Goal: Task Accomplishment & Management: Manage account settings

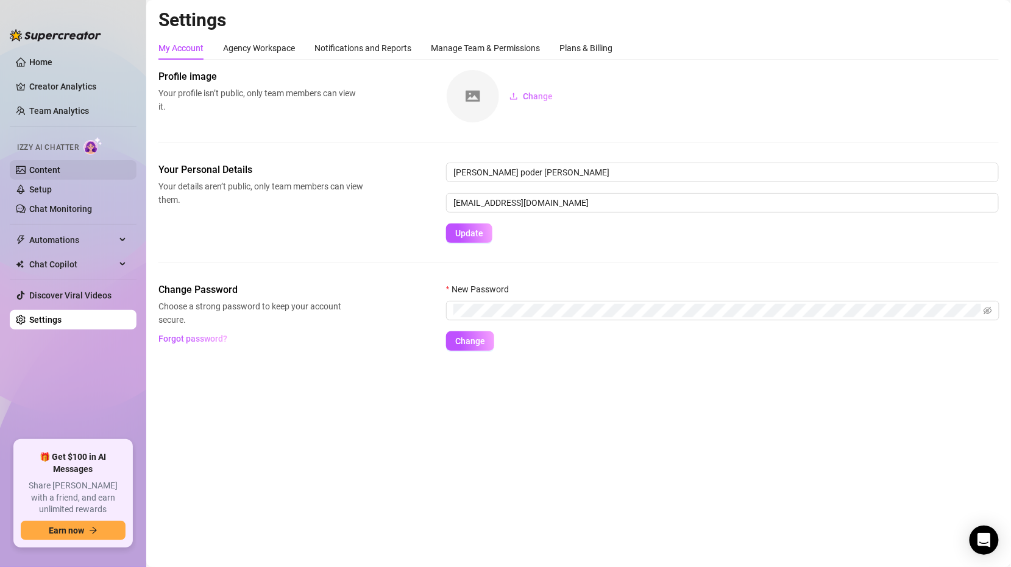
click at [60, 175] on link "Content" at bounding box center [44, 170] width 31 height 10
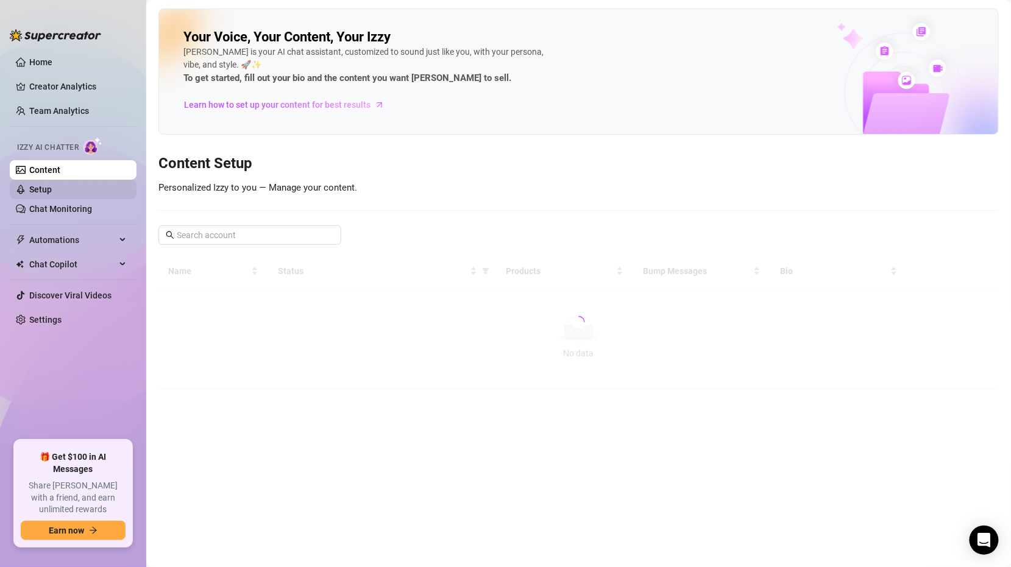
click at [52, 189] on link "Setup" at bounding box center [40, 190] width 23 height 10
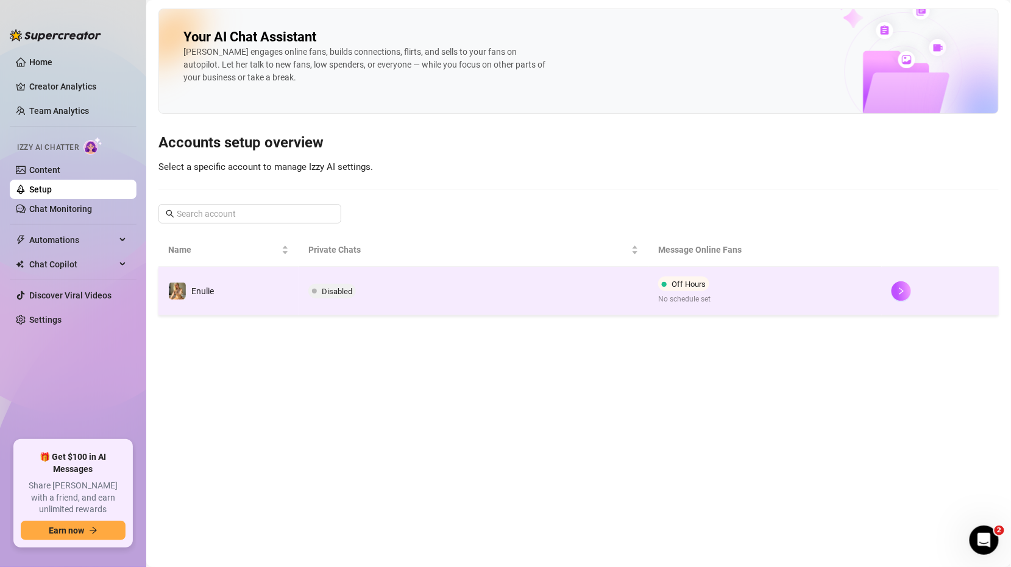
click at [519, 292] on td "Disabled" at bounding box center [474, 291] width 350 height 49
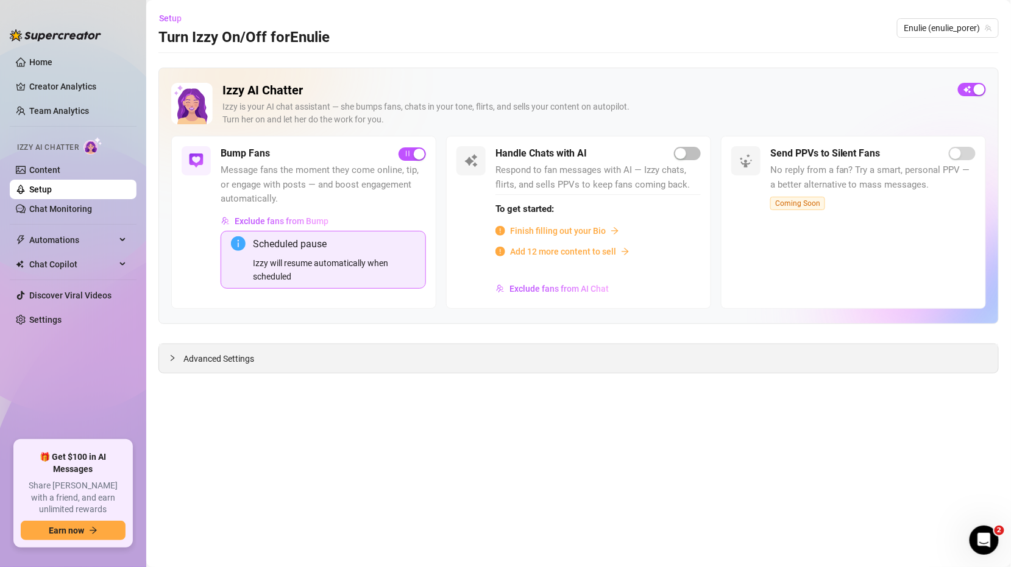
click at [288, 349] on div "Advanced Settings" at bounding box center [578, 358] width 839 height 29
click at [235, 360] on span "Advanced Settings" at bounding box center [218, 358] width 71 height 13
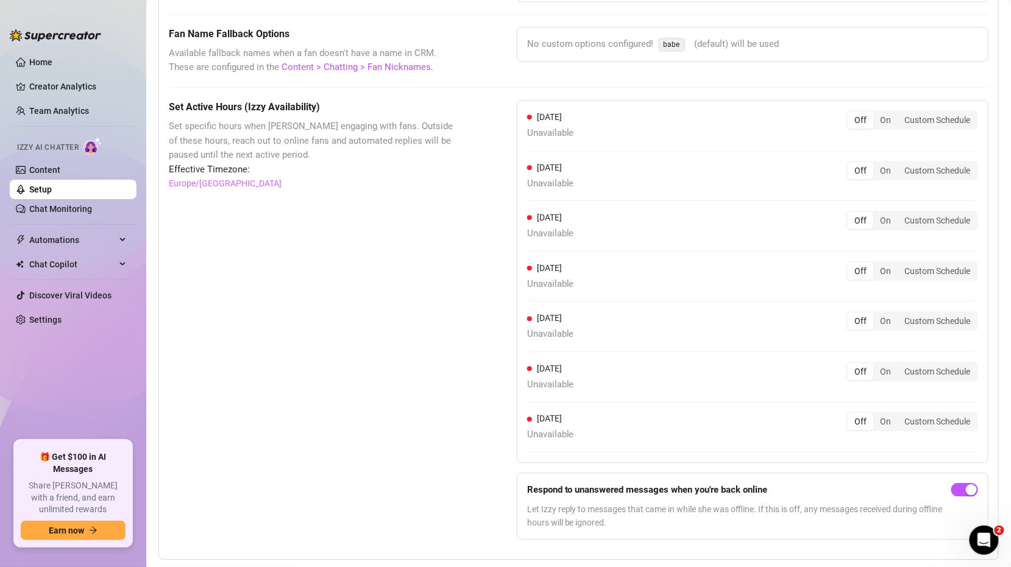
scroll to position [1045, 0]
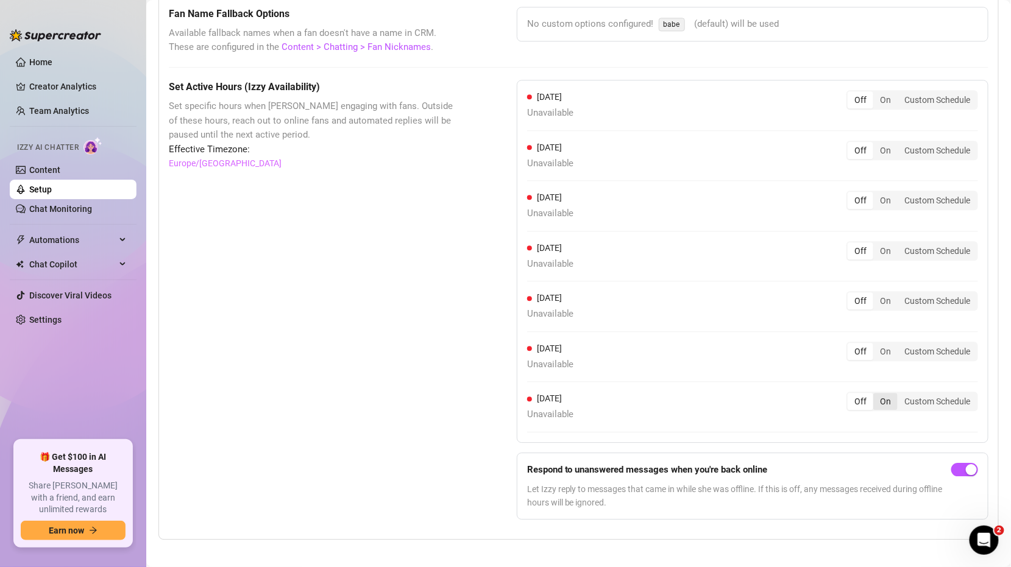
click at [883, 395] on div "On" at bounding box center [885, 401] width 24 height 17
click at [876, 395] on input "On" at bounding box center [876, 395] width 0 height 0
